Goal: Information Seeking & Learning: Learn about a topic

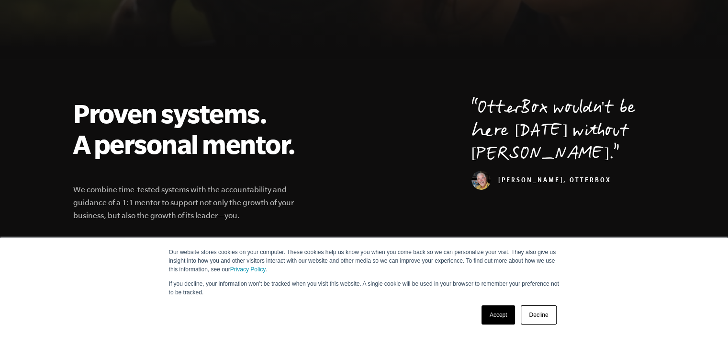
scroll to position [287, 0]
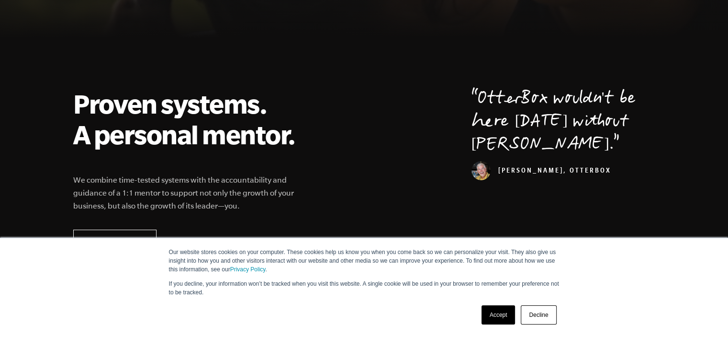
click at [502, 313] on link "Accept" at bounding box center [499, 314] width 34 height 19
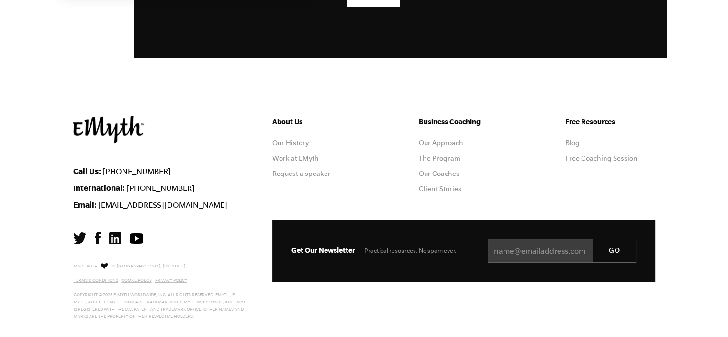
scroll to position [2615, 0]
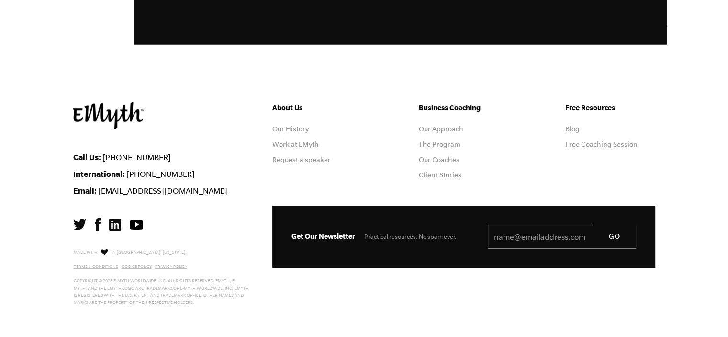
click at [531, 242] on input "Email *" at bounding box center [562, 237] width 148 height 24
type input "[EMAIL_ADDRESS][DOMAIN_NAME]"
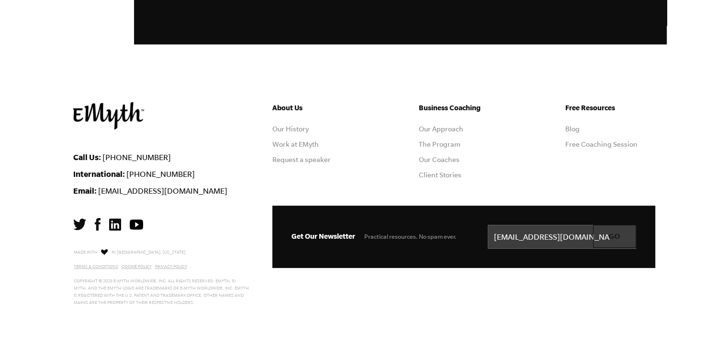
click at [614, 239] on input "GO" at bounding box center [614, 236] width 43 height 23
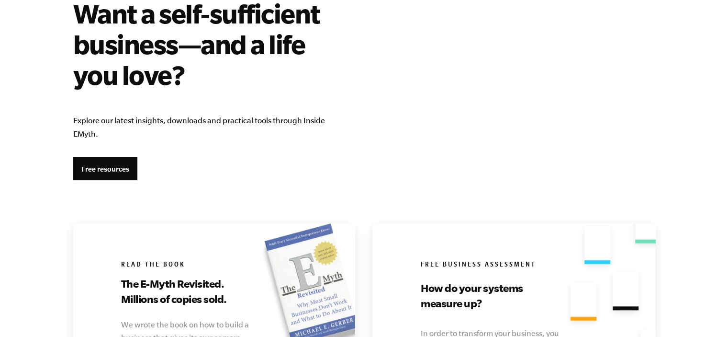
scroll to position [1693, 0]
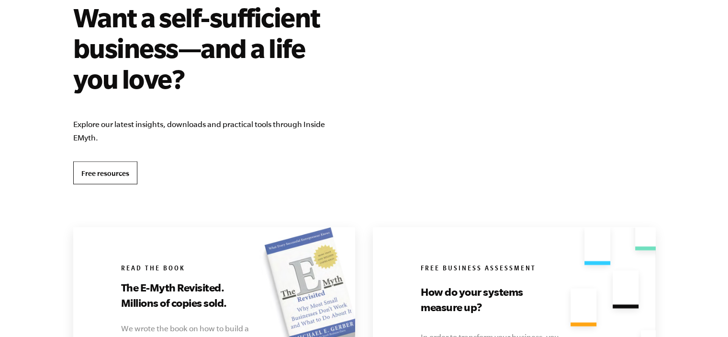
click at [119, 170] on link "Free resources" at bounding box center [105, 172] width 64 height 23
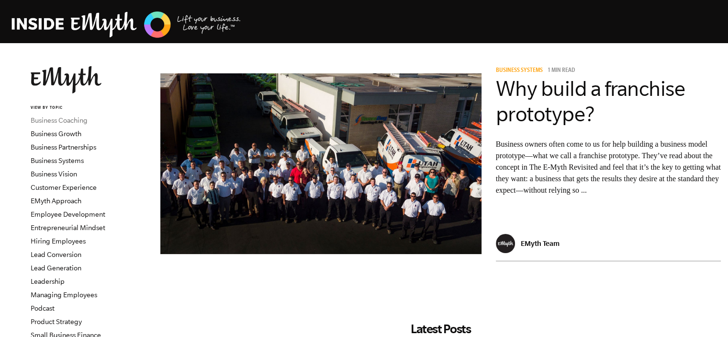
click at [70, 117] on link "Business Coaching" at bounding box center [59, 120] width 57 height 8
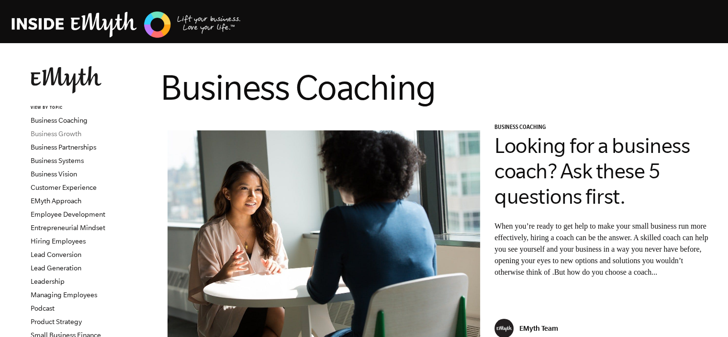
click at [58, 134] on link "Business Growth" at bounding box center [56, 134] width 51 height 8
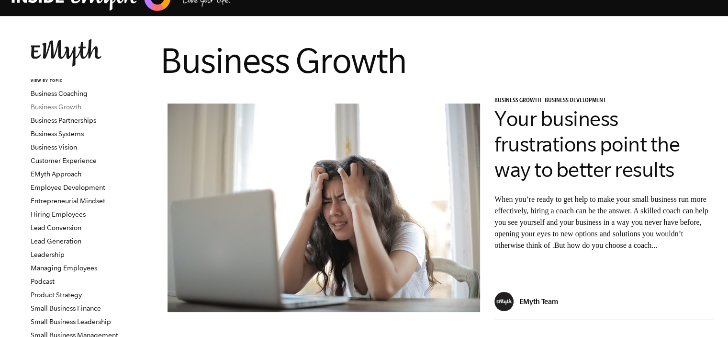
scroll to position [48, 0]
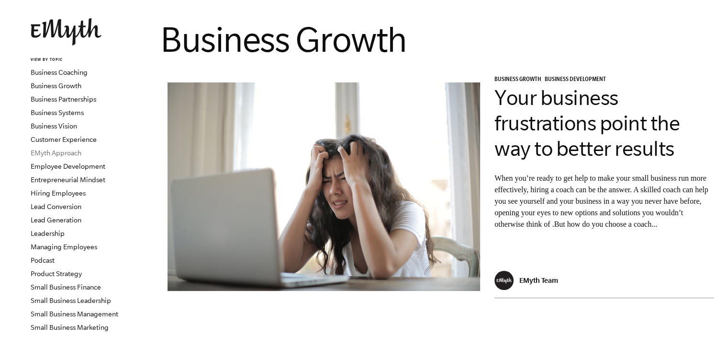
click at [55, 154] on link "EMyth Approach" at bounding box center [56, 153] width 51 height 8
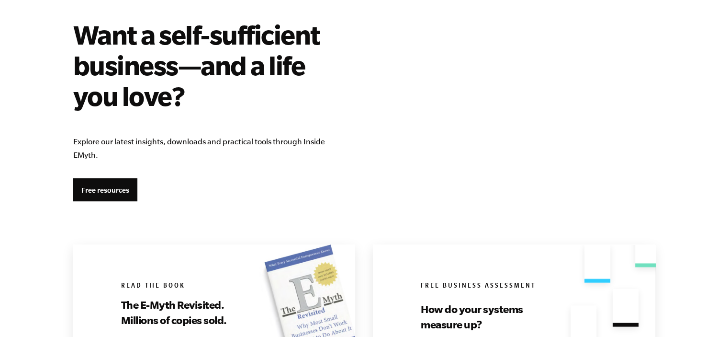
scroll to position [1691, 0]
